Goal: Purchase product/service

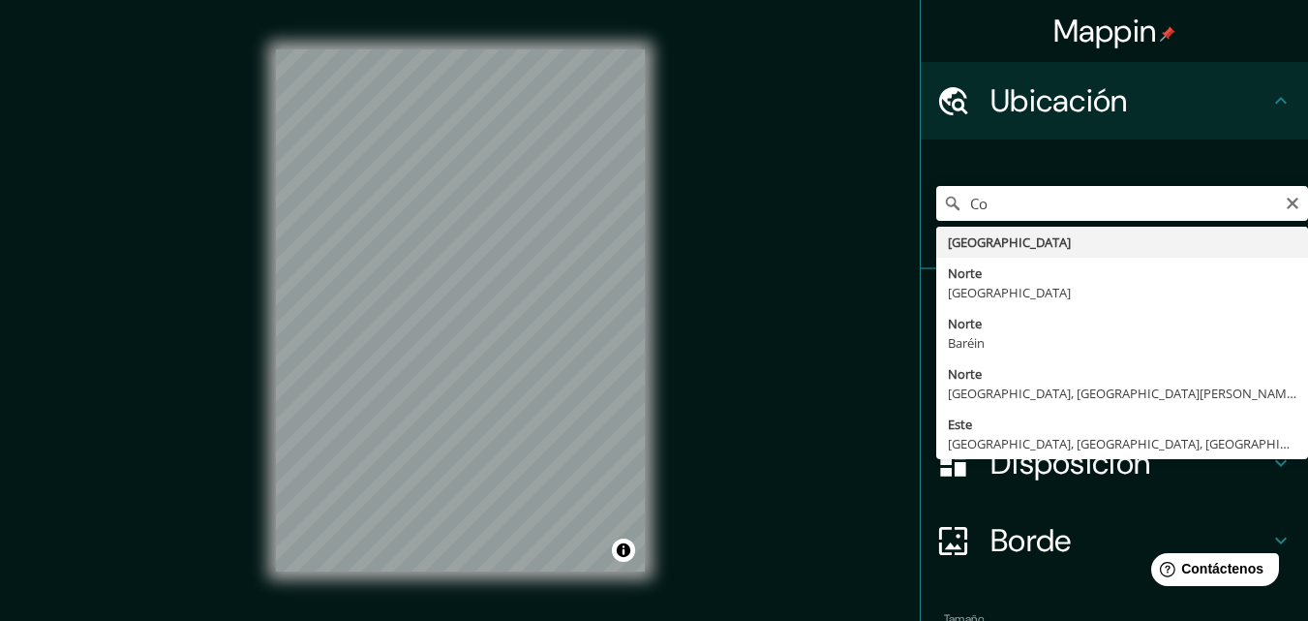
type input "C"
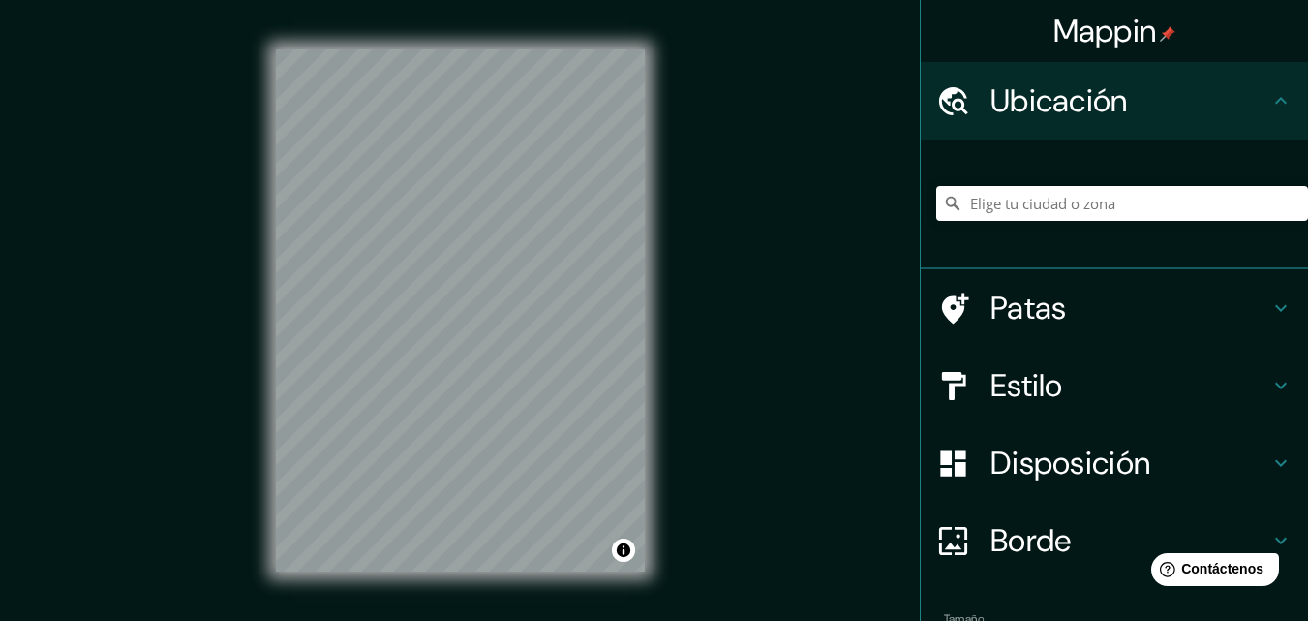
type input "B"
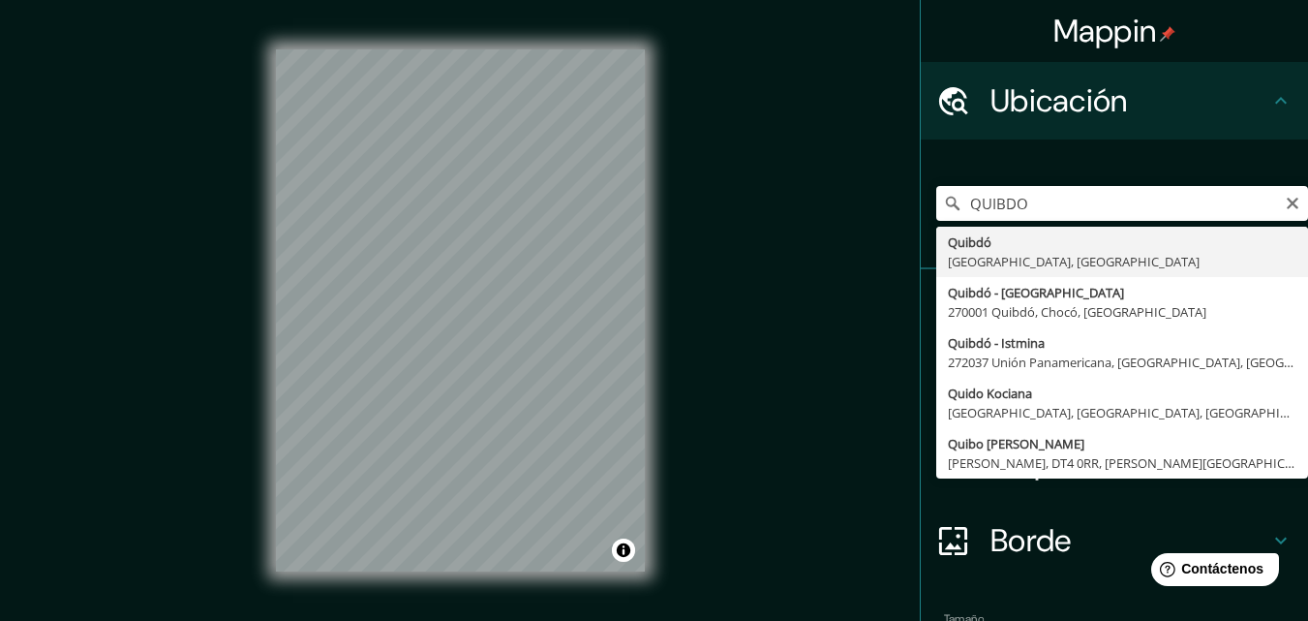
type input "Quibdó, [GEOGRAPHIC_DATA], [GEOGRAPHIC_DATA]"
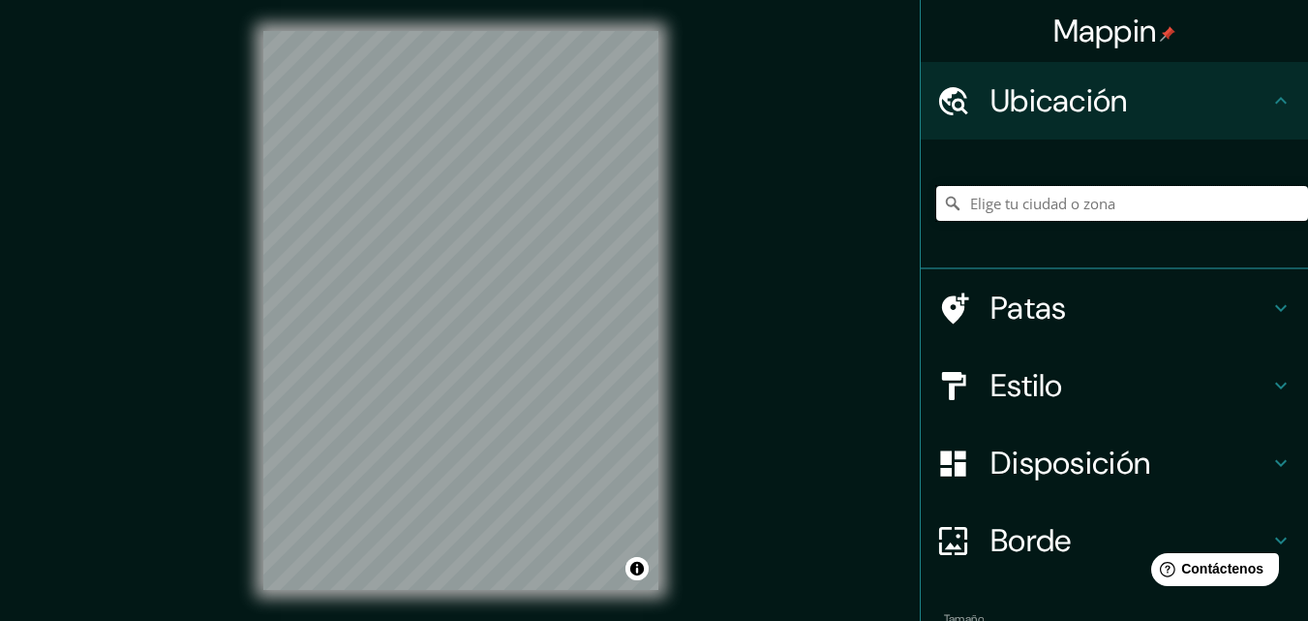
click at [977, 204] on input "Elige tu ciudad o zona" at bounding box center [1122, 203] width 372 height 35
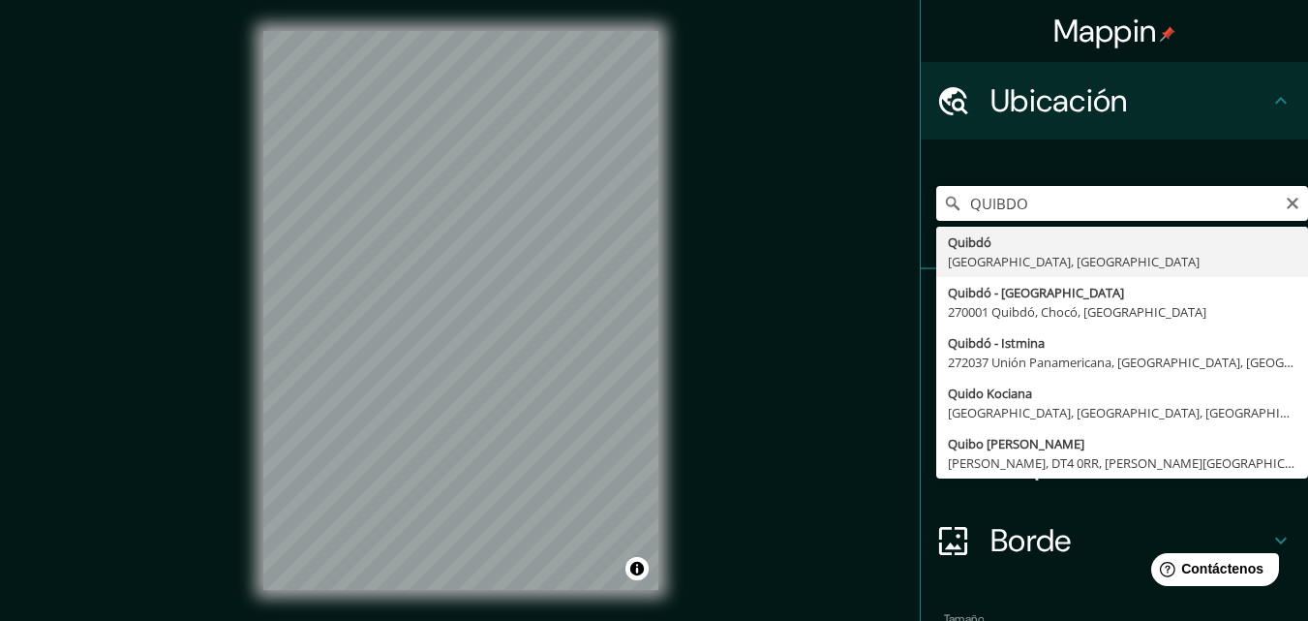
type input "Quibdó, [GEOGRAPHIC_DATA], [GEOGRAPHIC_DATA]"
